Goal: Task Accomplishment & Management: Manage account settings

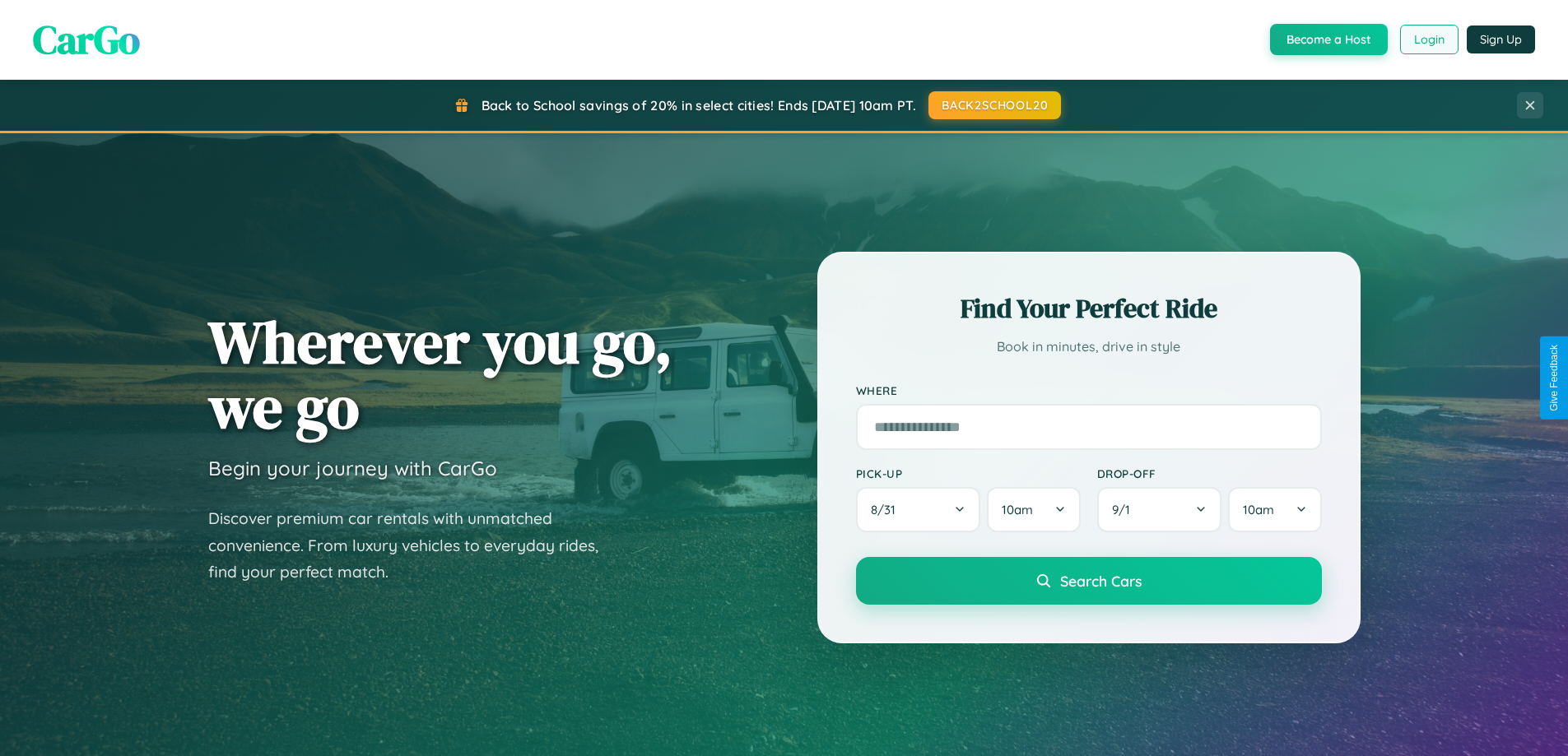
click at [1428, 40] on button "Login" at bounding box center [1429, 39] width 59 height 29
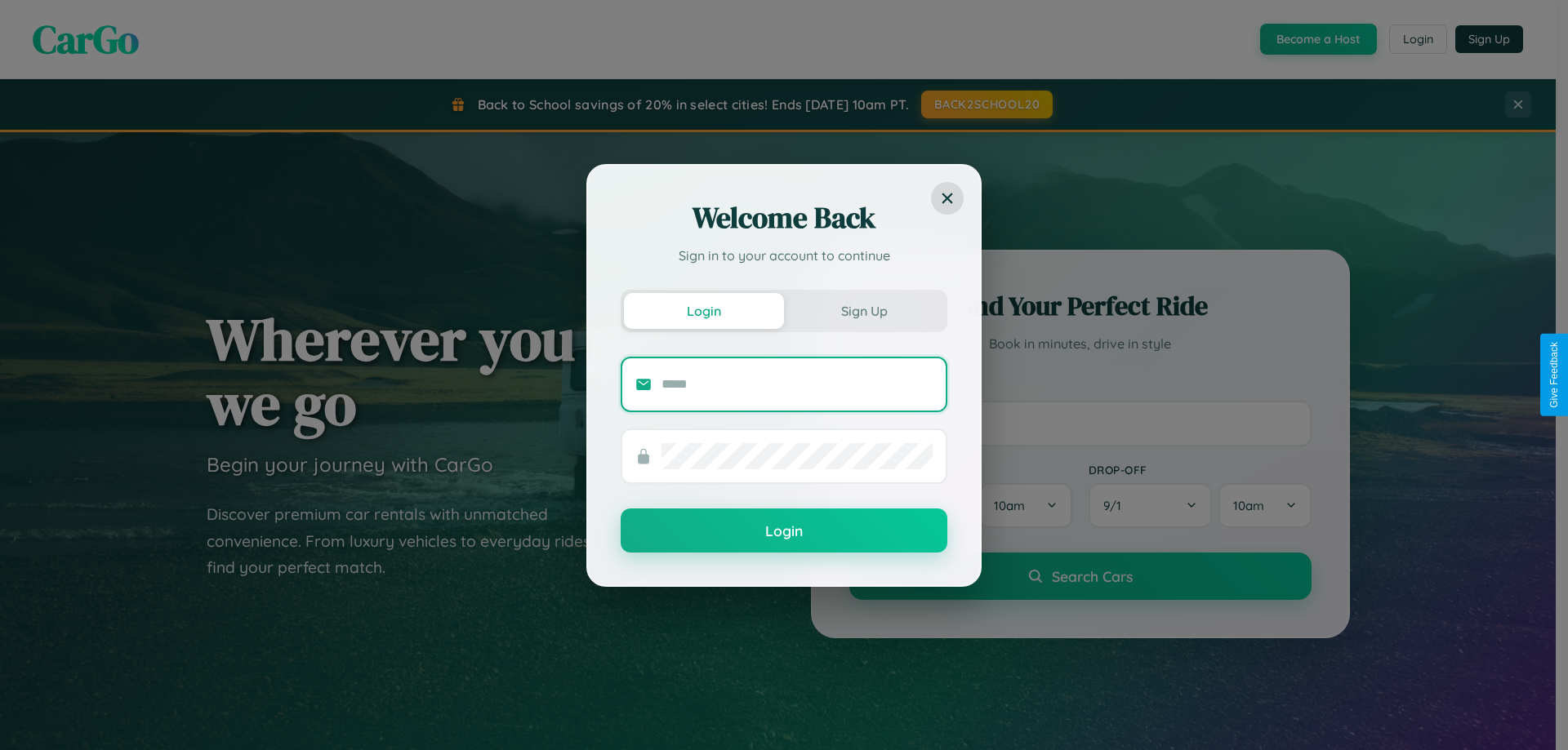
click at [797, 384] on input "text" at bounding box center [797, 385] width 271 height 26
type input "**********"
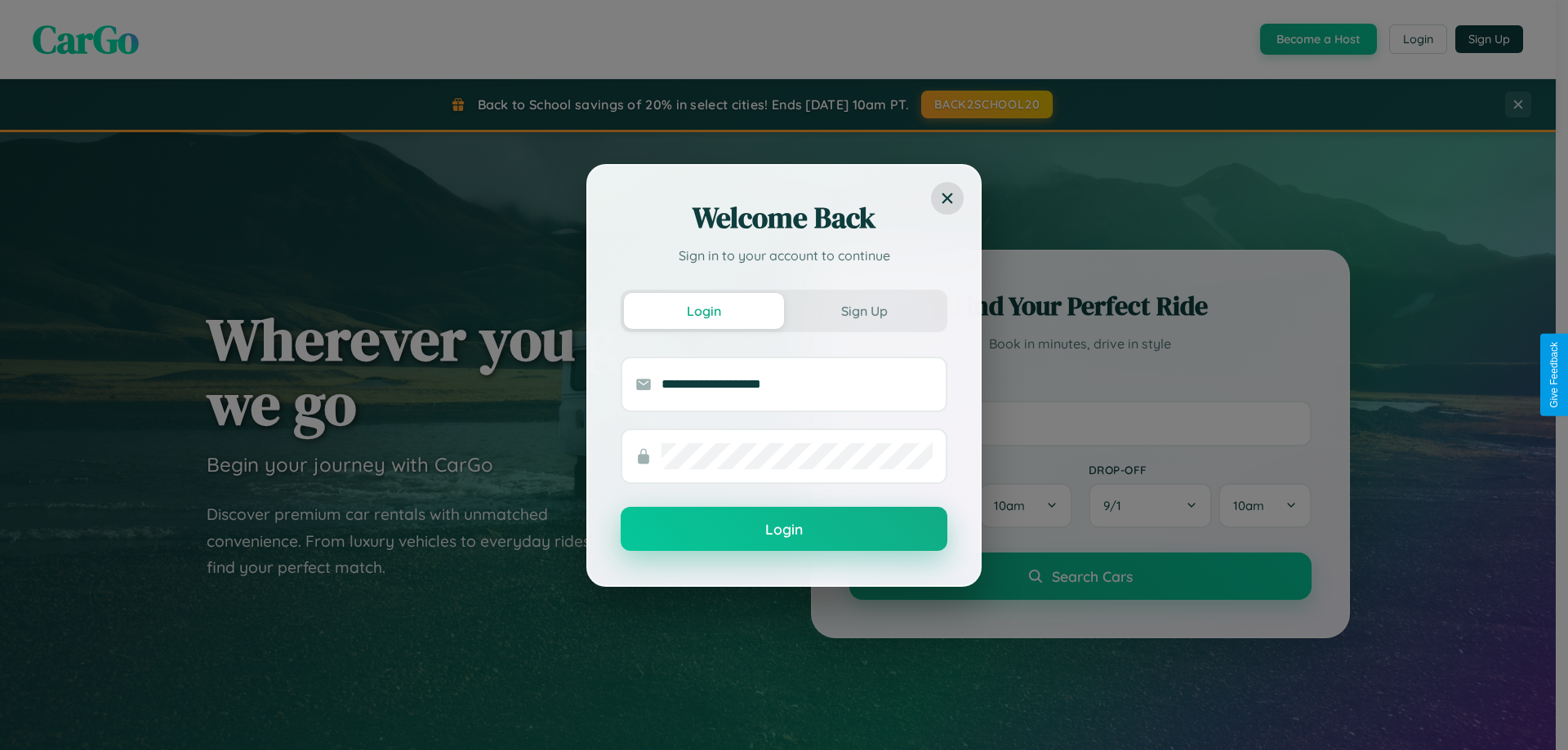
click at [784, 530] on button "Login" at bounding box center [784, 529] width 327 height 44
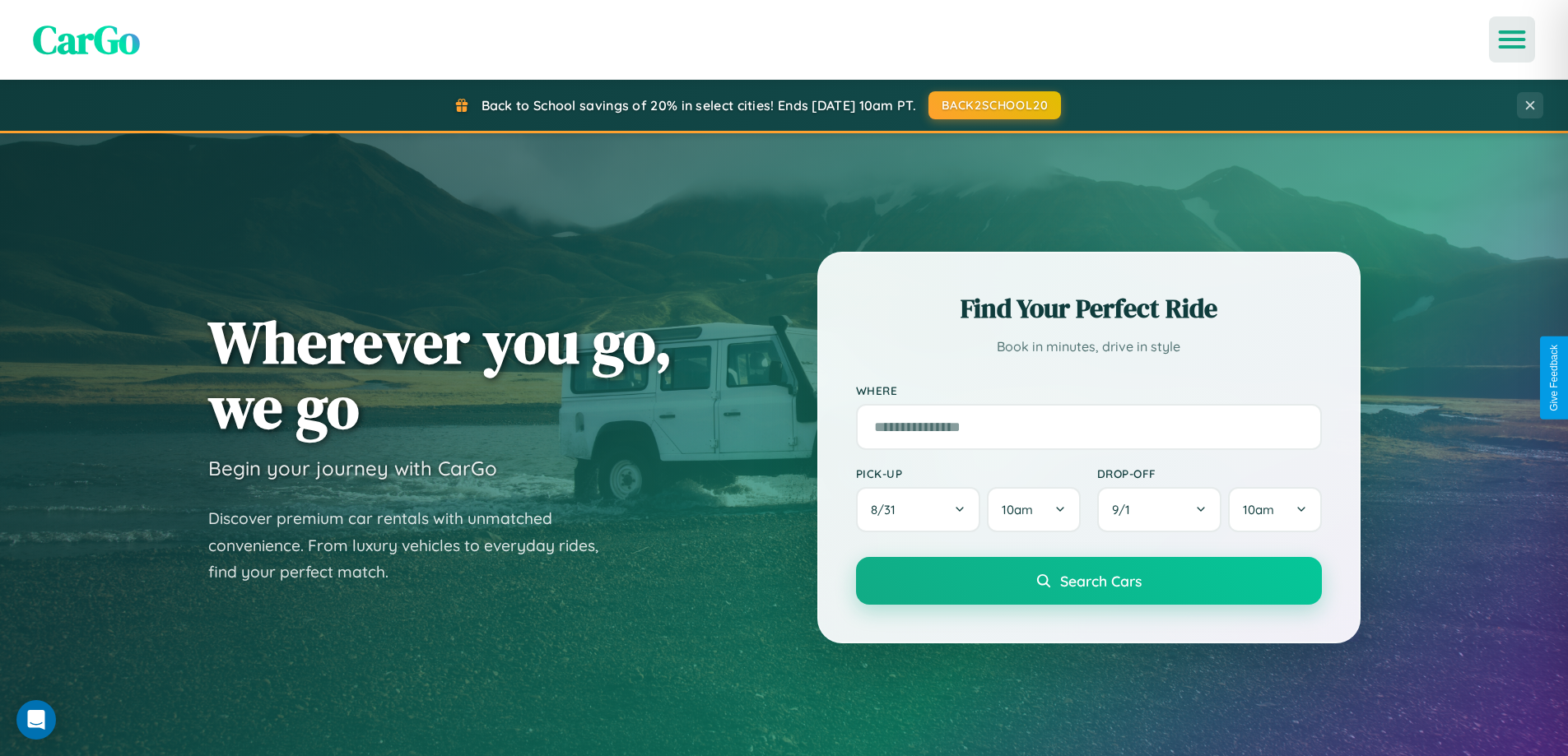
click at [1512, 40] on icon "Open menu" at bounding box center [1512, 39] width 24 height 15
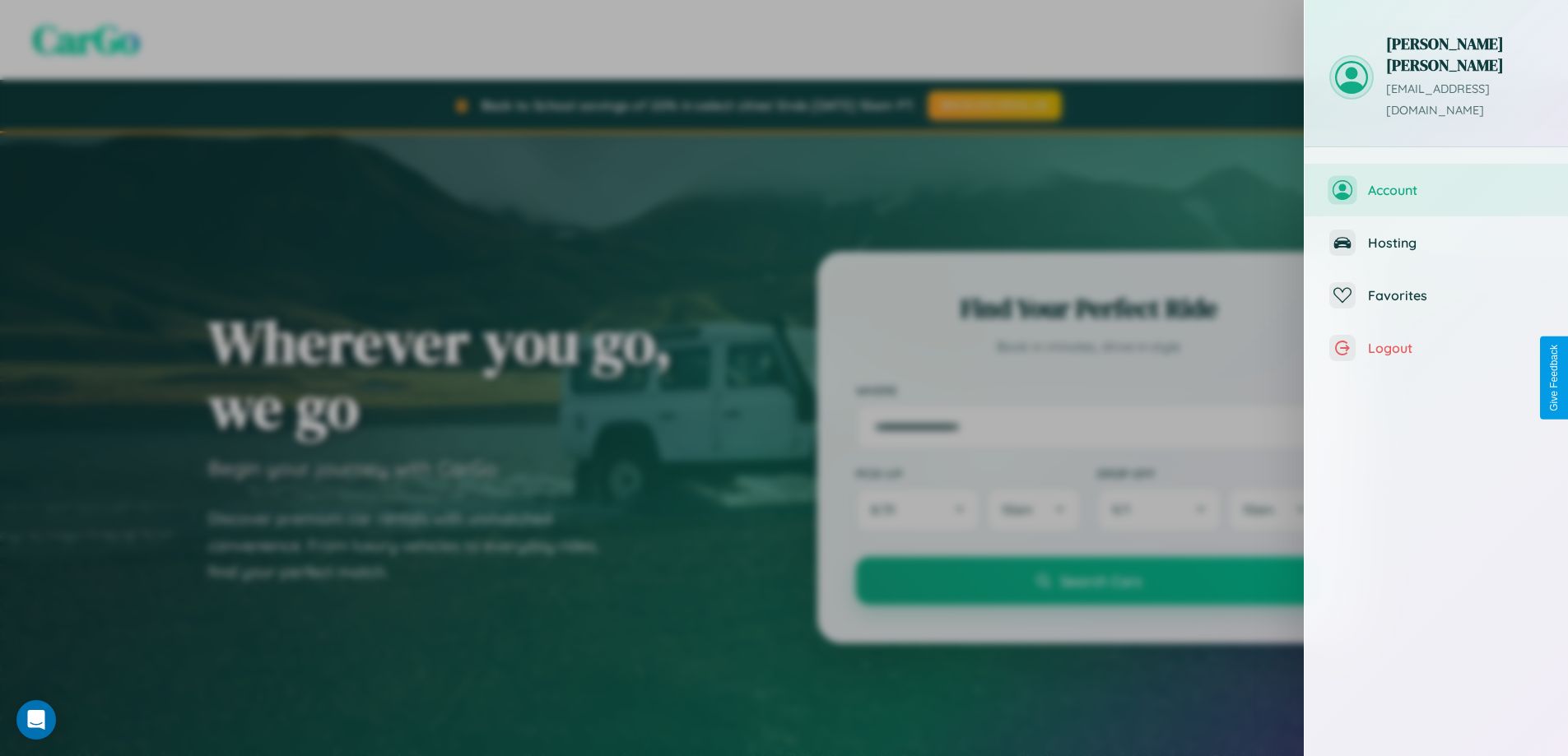
click at [1436, 182] on span "Account" at bounding box center [1455, 190] width 176 height 17
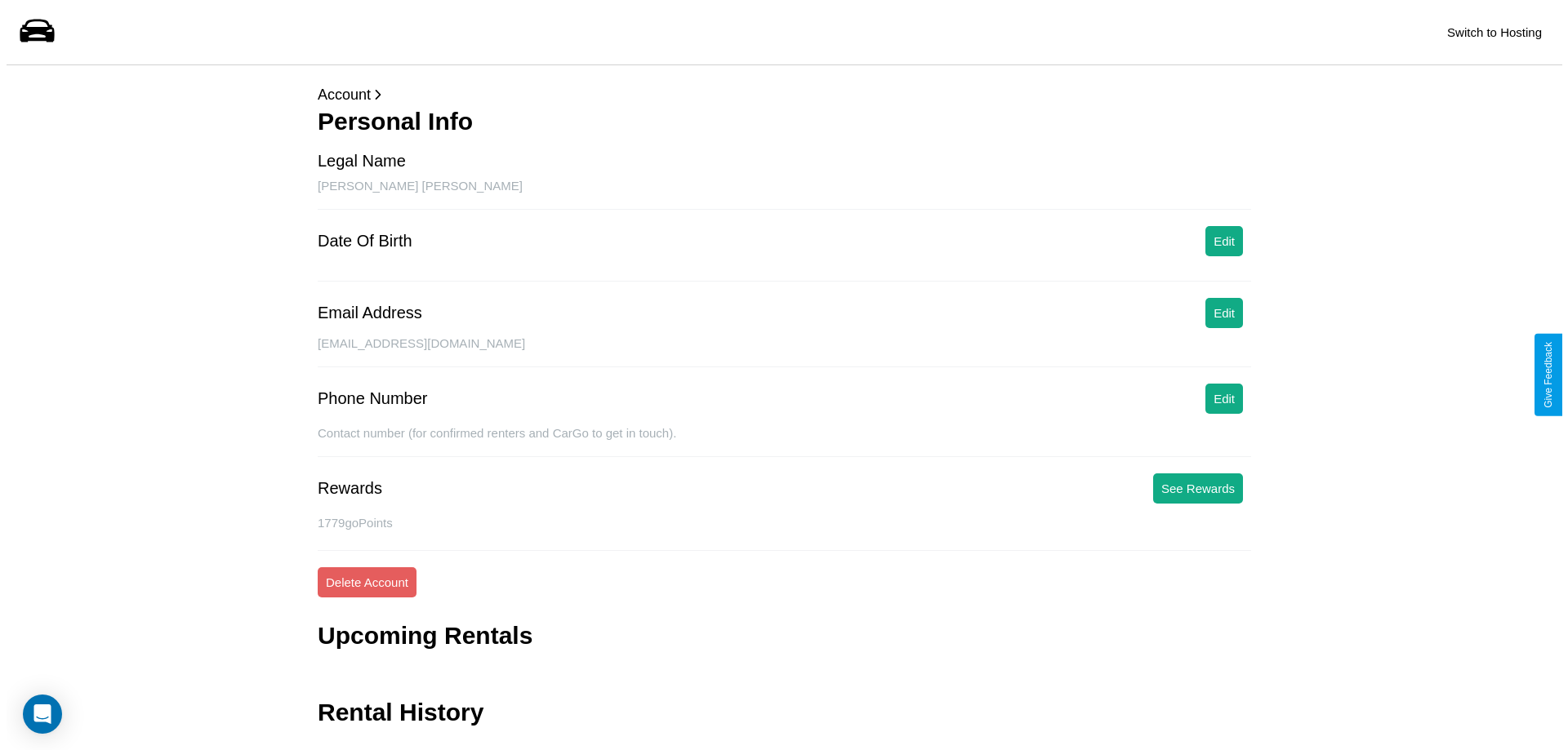
scroll to position [40, 0]
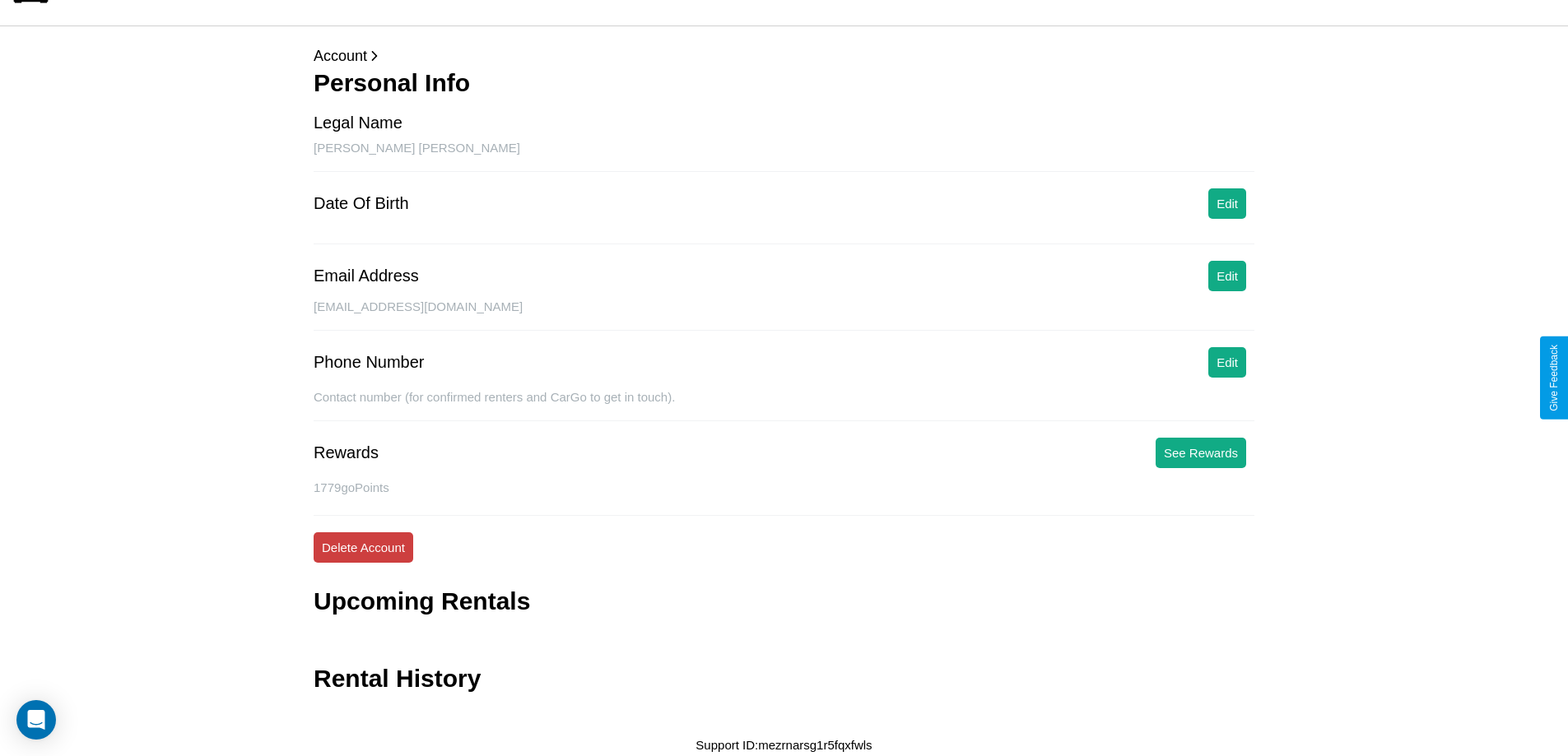
click at [363, 547] on button "Delete Account" at bounding box center [363, 547] width 99 height 30
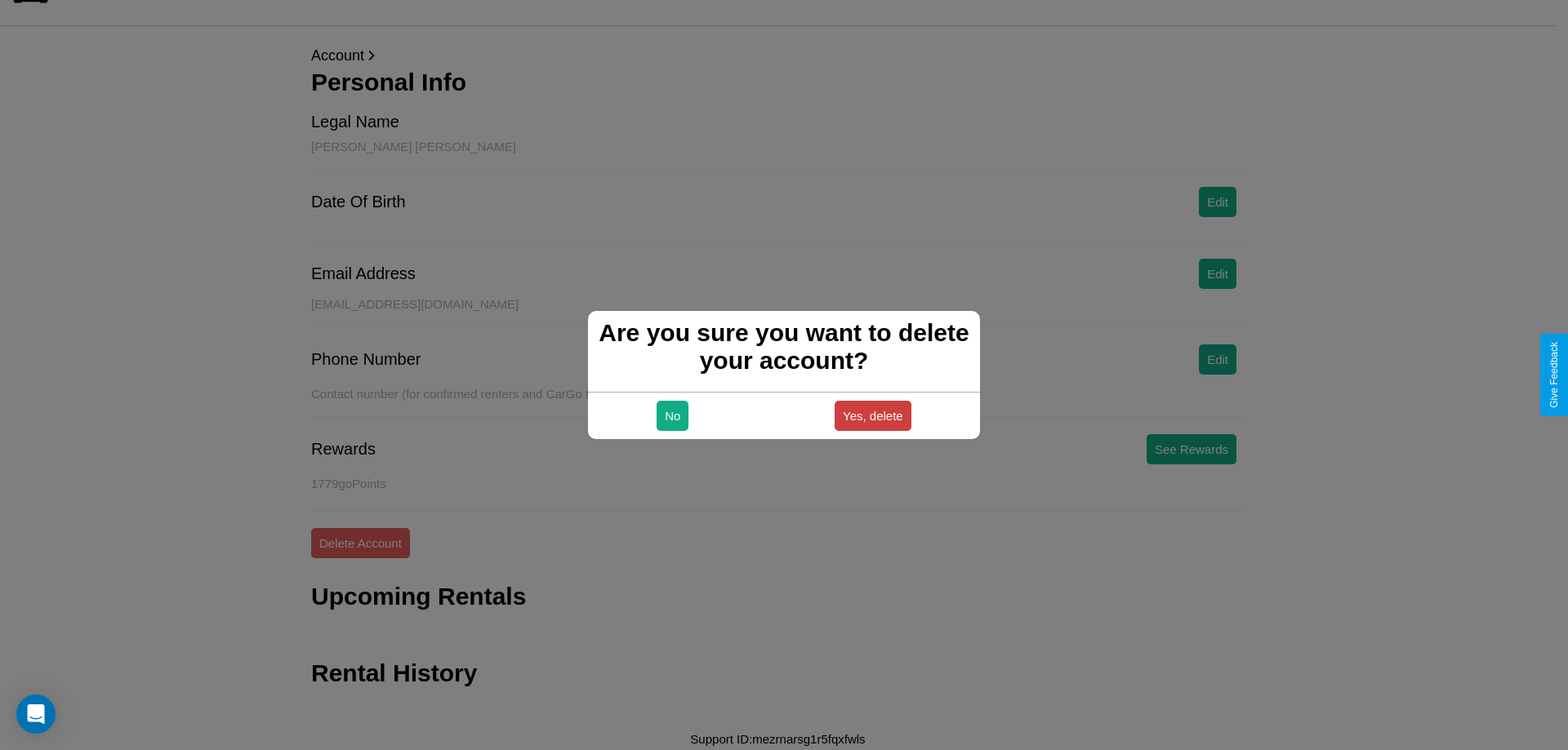
click at [872, 415] on button "Yes, delete" at bounding box center [872, 415] width 77 height 30
